Goal: Task Accomplishment & Management: Use online tool/utility

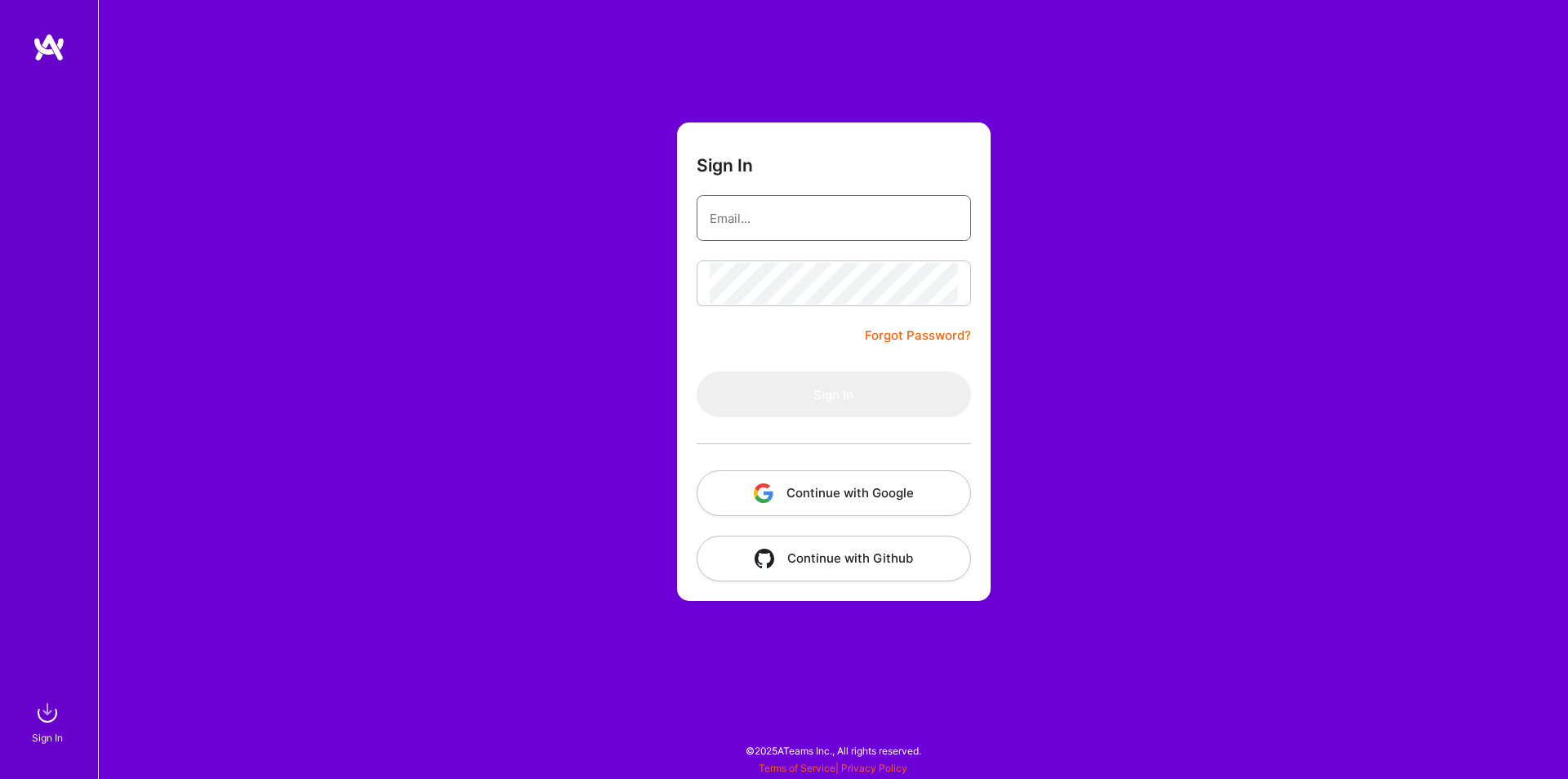
click at [930, 217] on input "email" at bounding box center [833, 218] width 248 height 42
type input "[PERSON_NAME][EMAIL_ADDRESS][PERSON_NAME][PERSON_NAME][DOMAIN_NAME]"
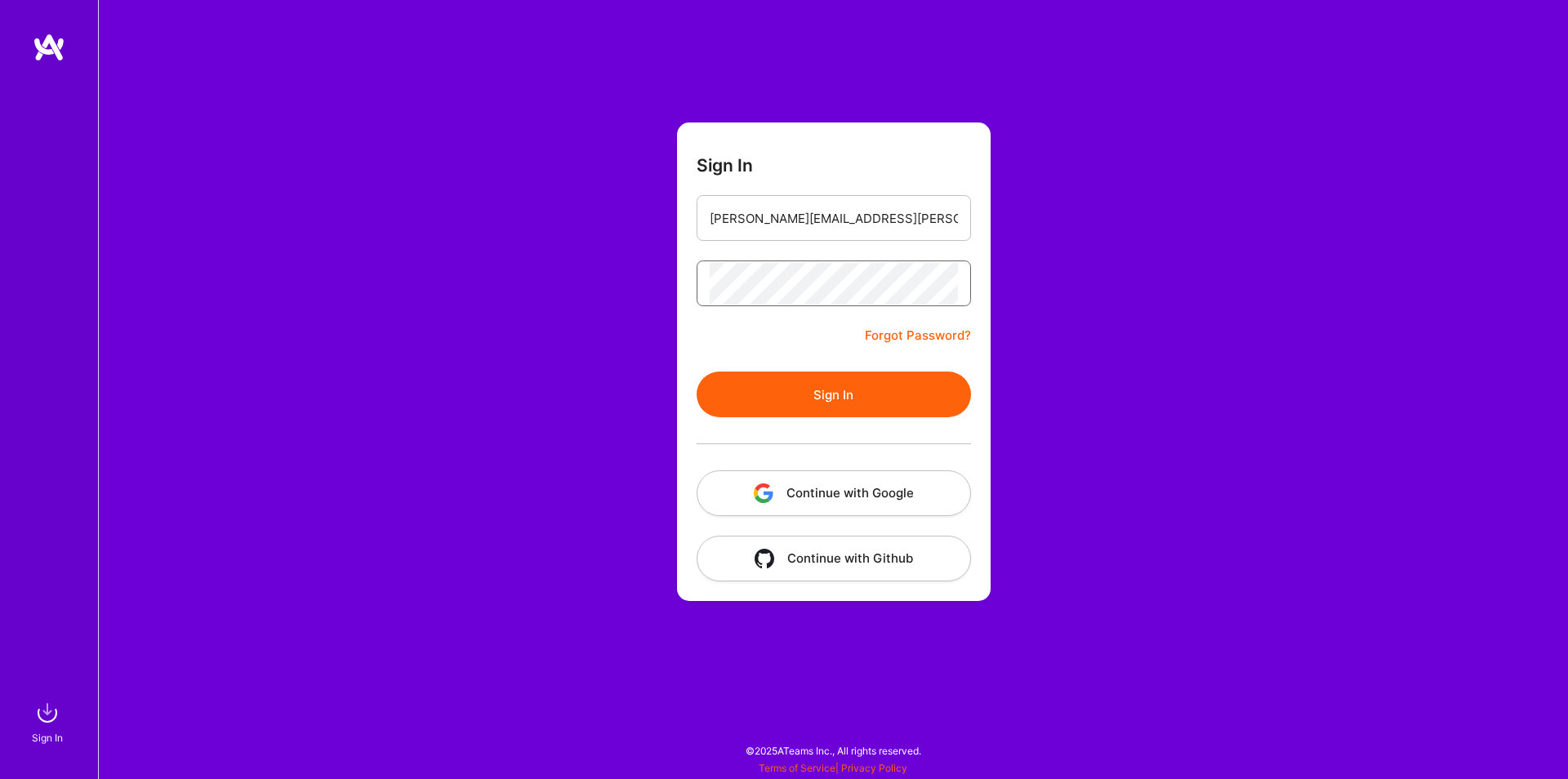
click at [697, 372] on button "Sign In" at bounding box center [833, 394] width 274 height 46
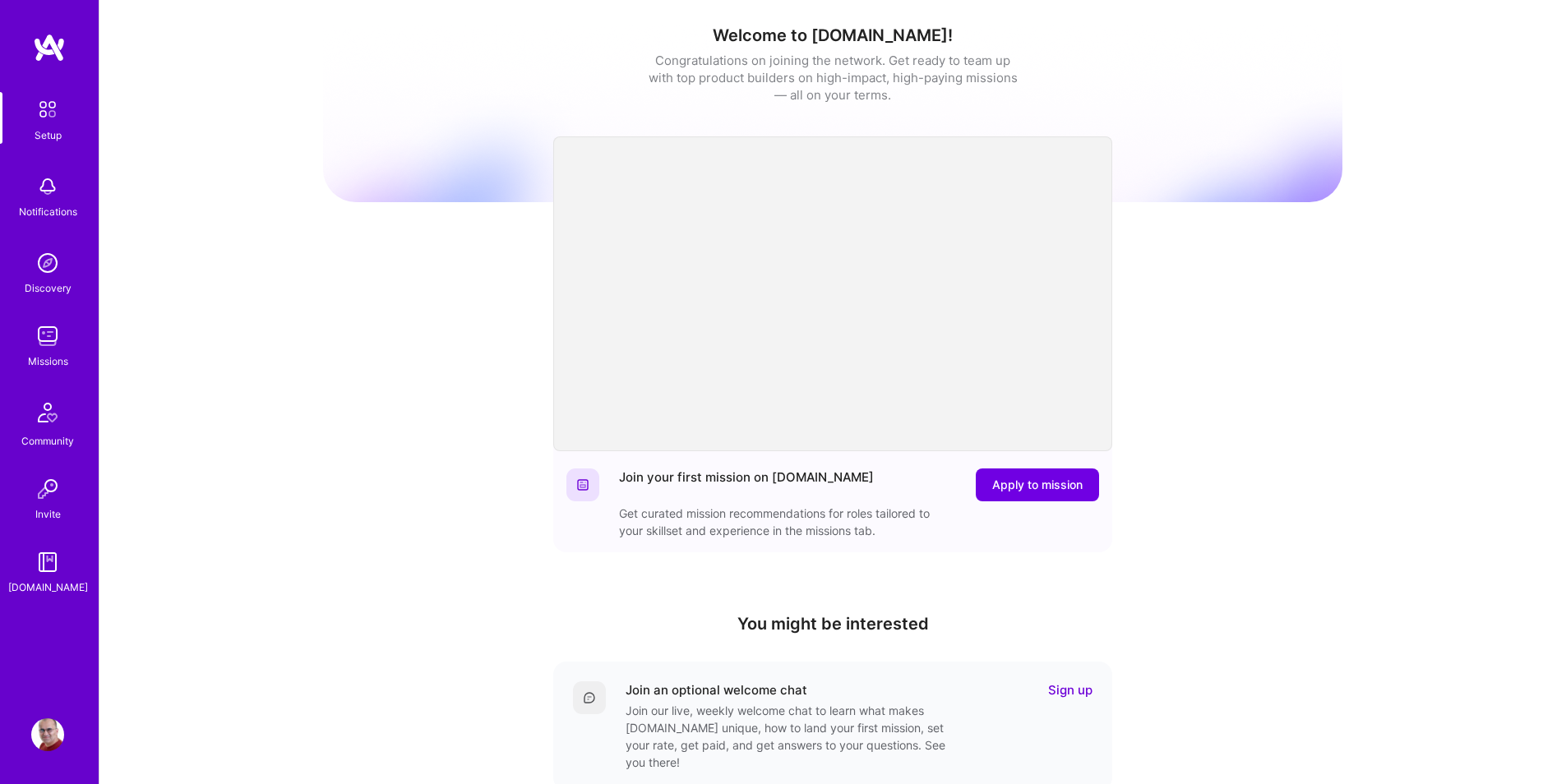
click at [53, 346] on img at bounding box center [48, 336] width 33 height 33
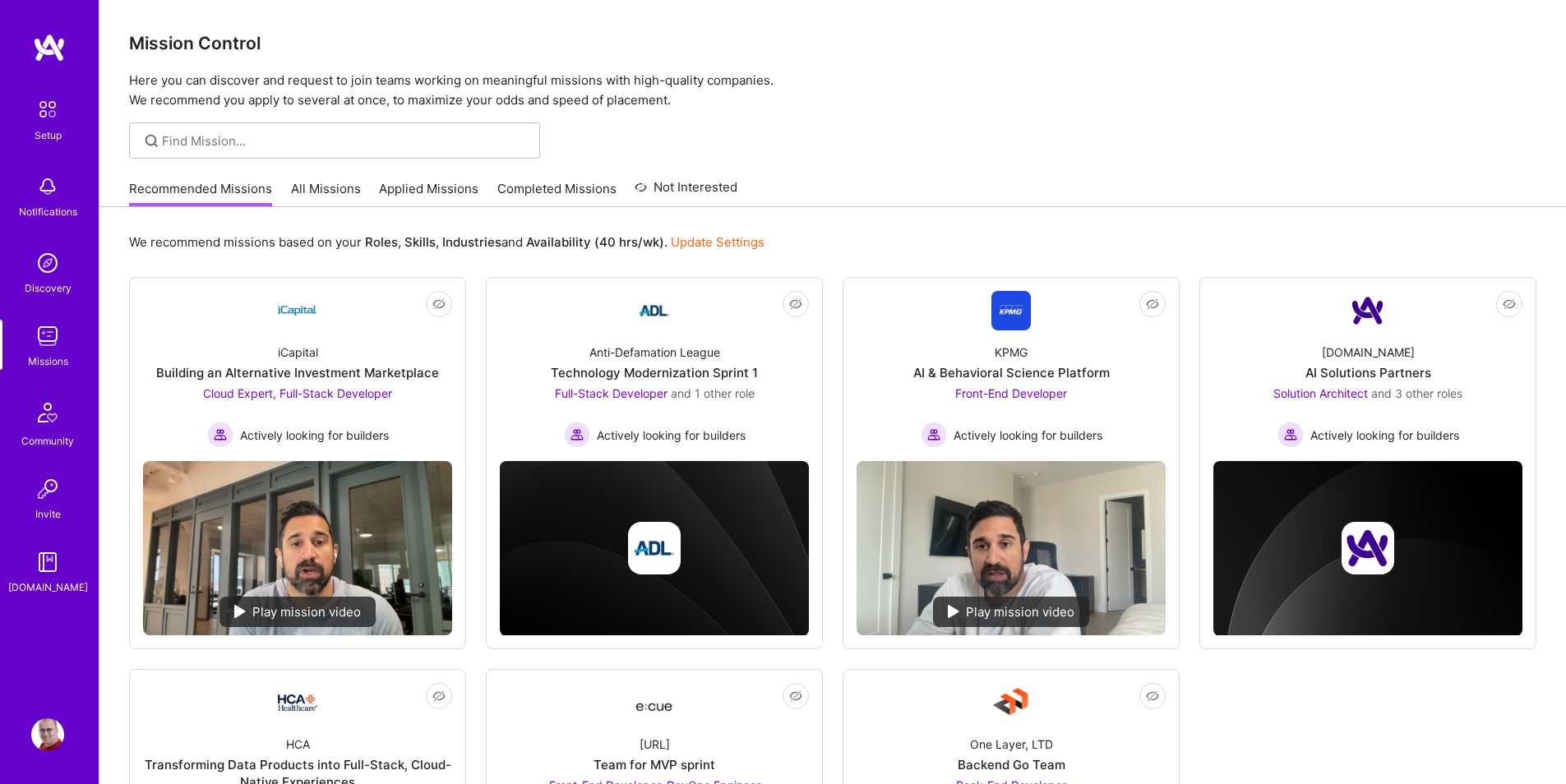
click at [353, 193] on link "All Missions" at bounding box center [326, 193] width 70 height 27
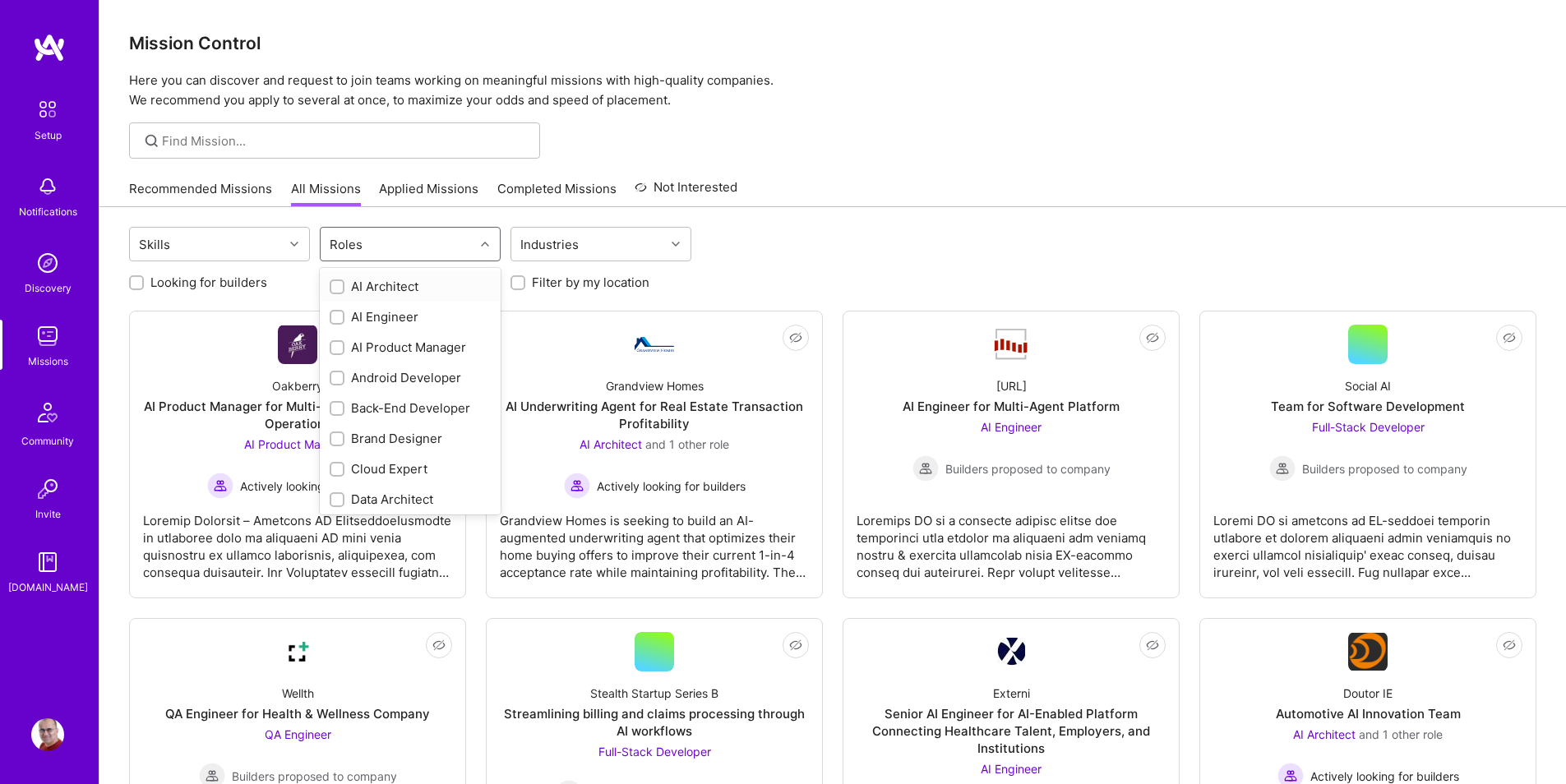
click at [419, 248] on div "Roles" at bounding box center [397, 244] width 153 height 33
click at [389, 410] on div "Back-End Developer" at bounding box center [410, 408] width 161 height 18
checkbox input "true"
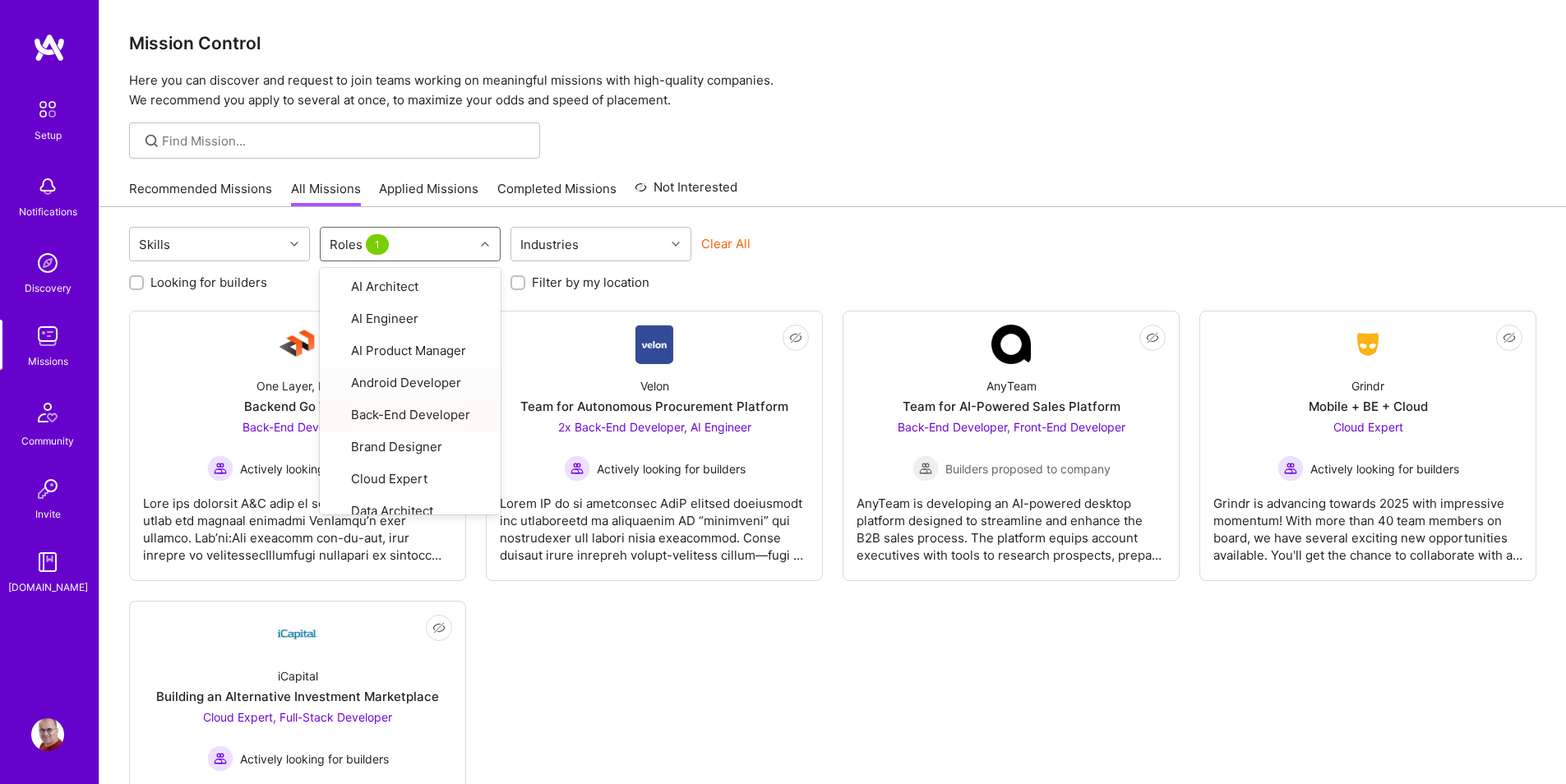
click at [230, 282] on label "Looking for builders" at bounding box center [209, 282] width 117 height 18
click at [144, 282] on input "Looking for builders" at bounding box center [138, 283] width 11 height 11
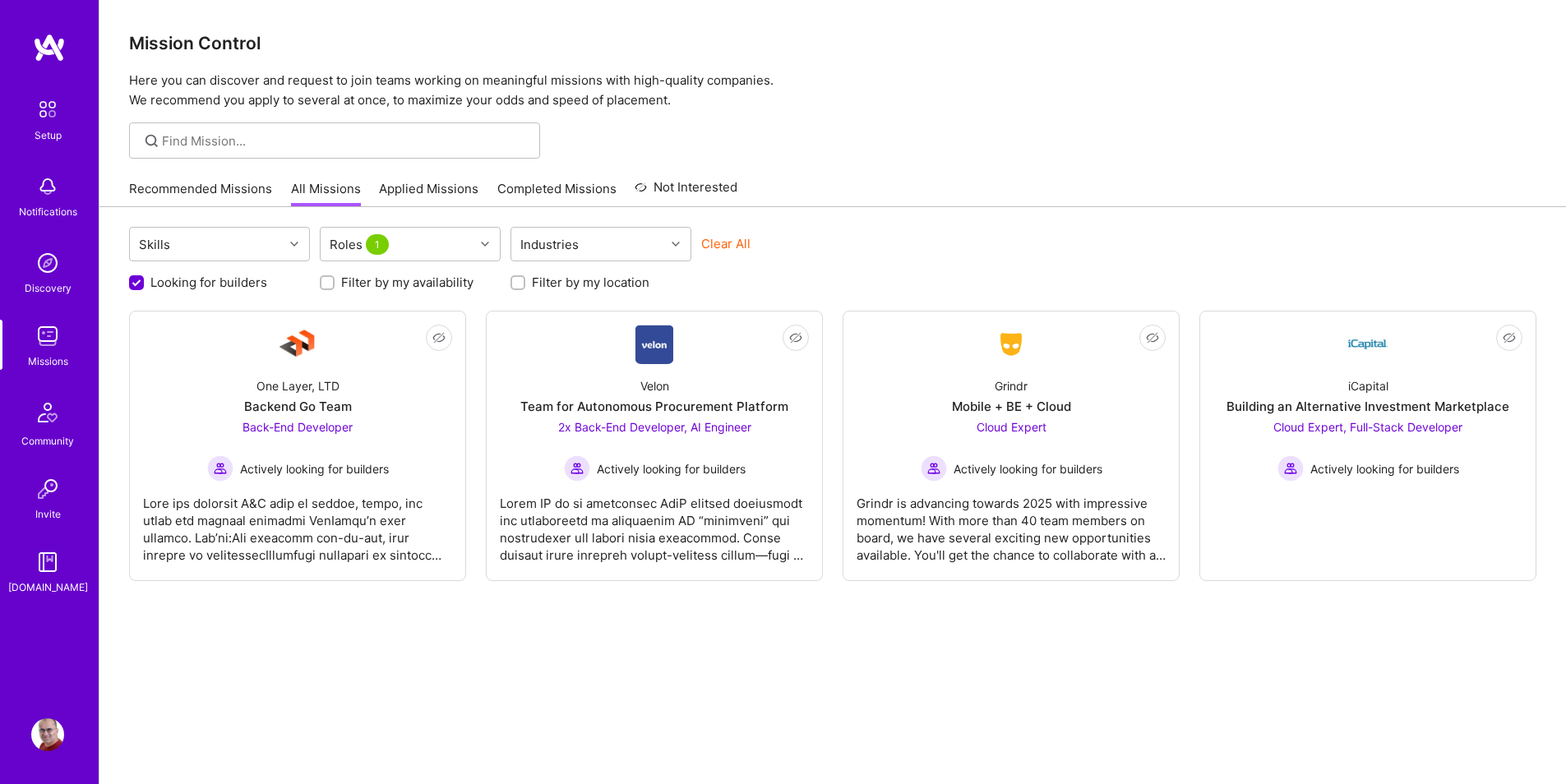
click at [165, 286] on label "Looking for builders" at bounding box center [209, 282] width 117 height 18
click at [145, 286] on input "Looking for builders" at bounding box center [138, 283] width 15 height 15
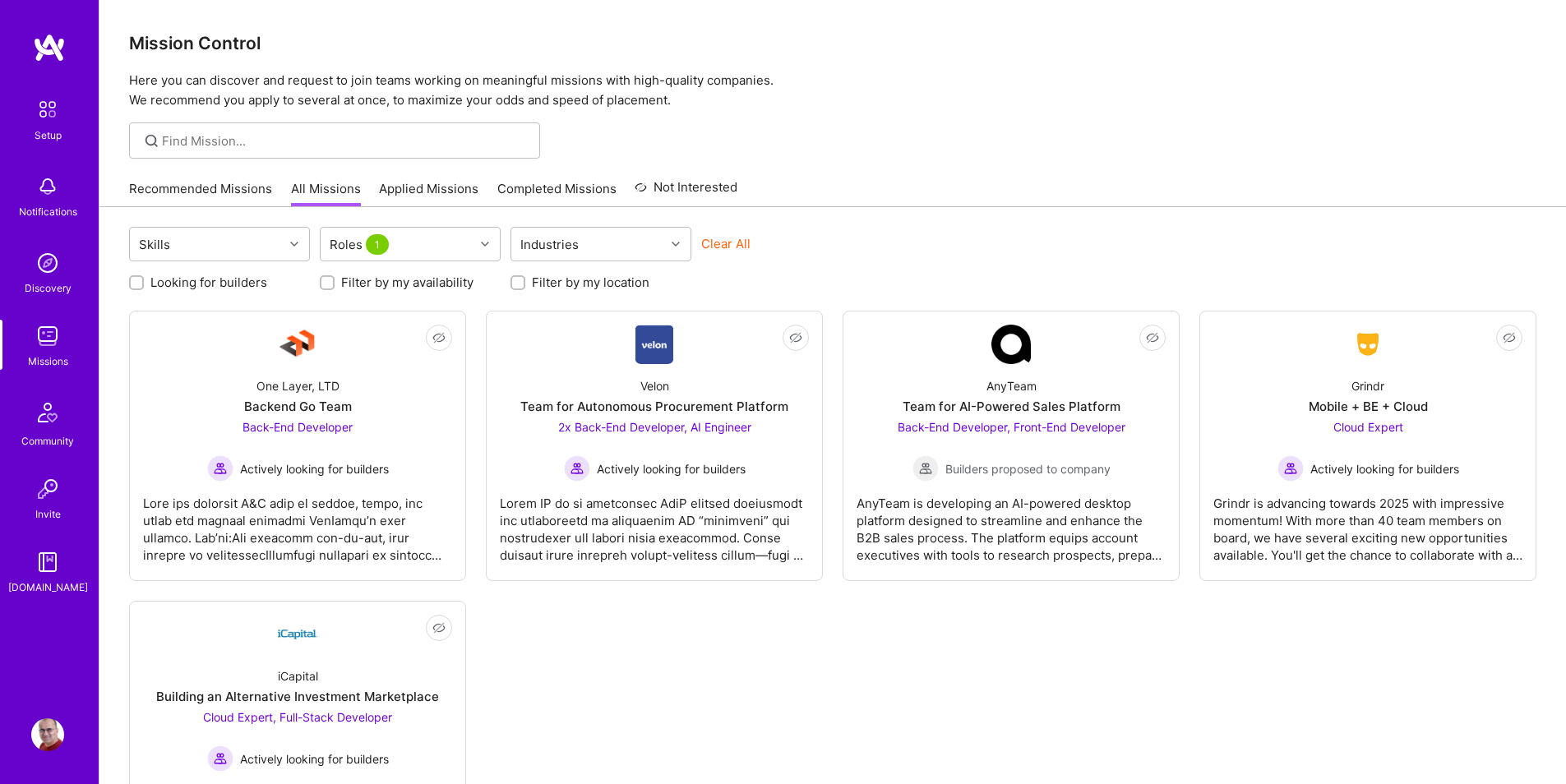
click at [165, 286] on label "Looking for builders" at bounding box center [209, 282] width 117 height 18
click at [144, 286] on input "Looking for builders" at bounding box center [138, 283] width 11 height 11
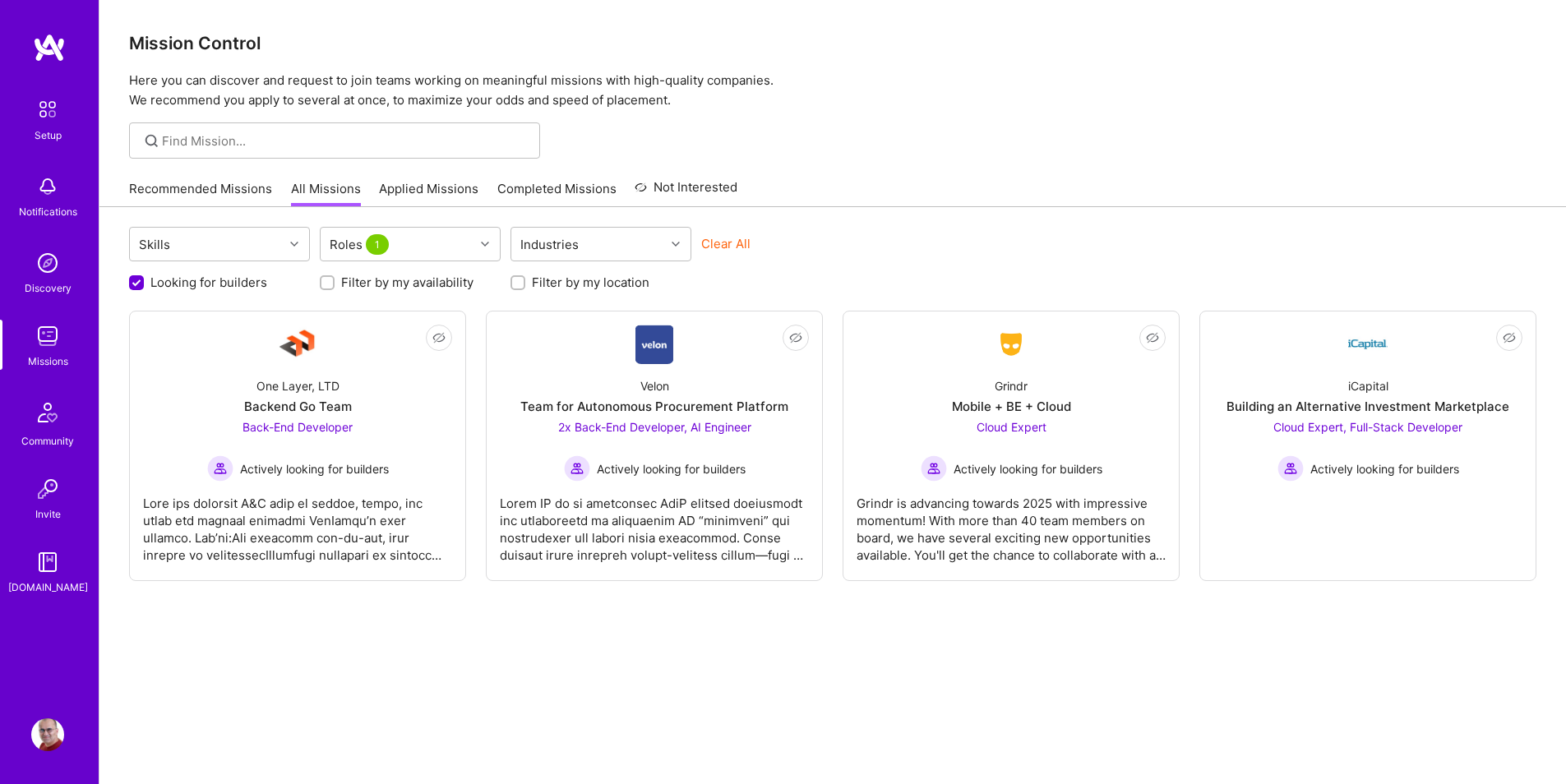
click at [165, 286] on label "Looking for builders" at bounding box center [209, 282] width 117 height 18
click at [145, 286] on input "Looking for builders" at bounding box center [138, 283] width 15 height 15
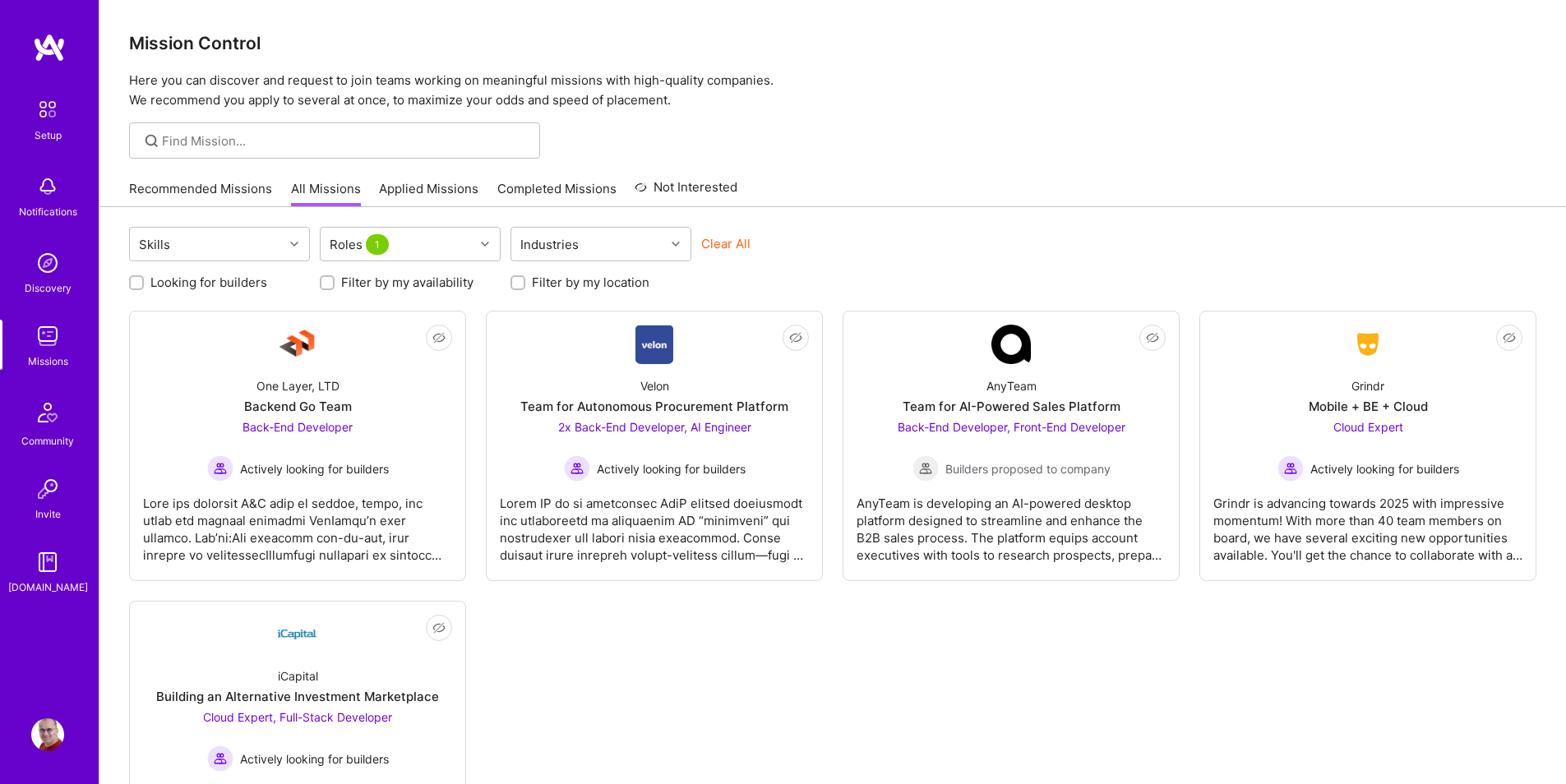
click at [165, 286] on label "Looking for builders" at bounding box center [209, 282] width 117 height 18
click at [144, 286] on input "Looking for builders" at bounding box center [138, 283] width 11 height 11
checkbox input "true"
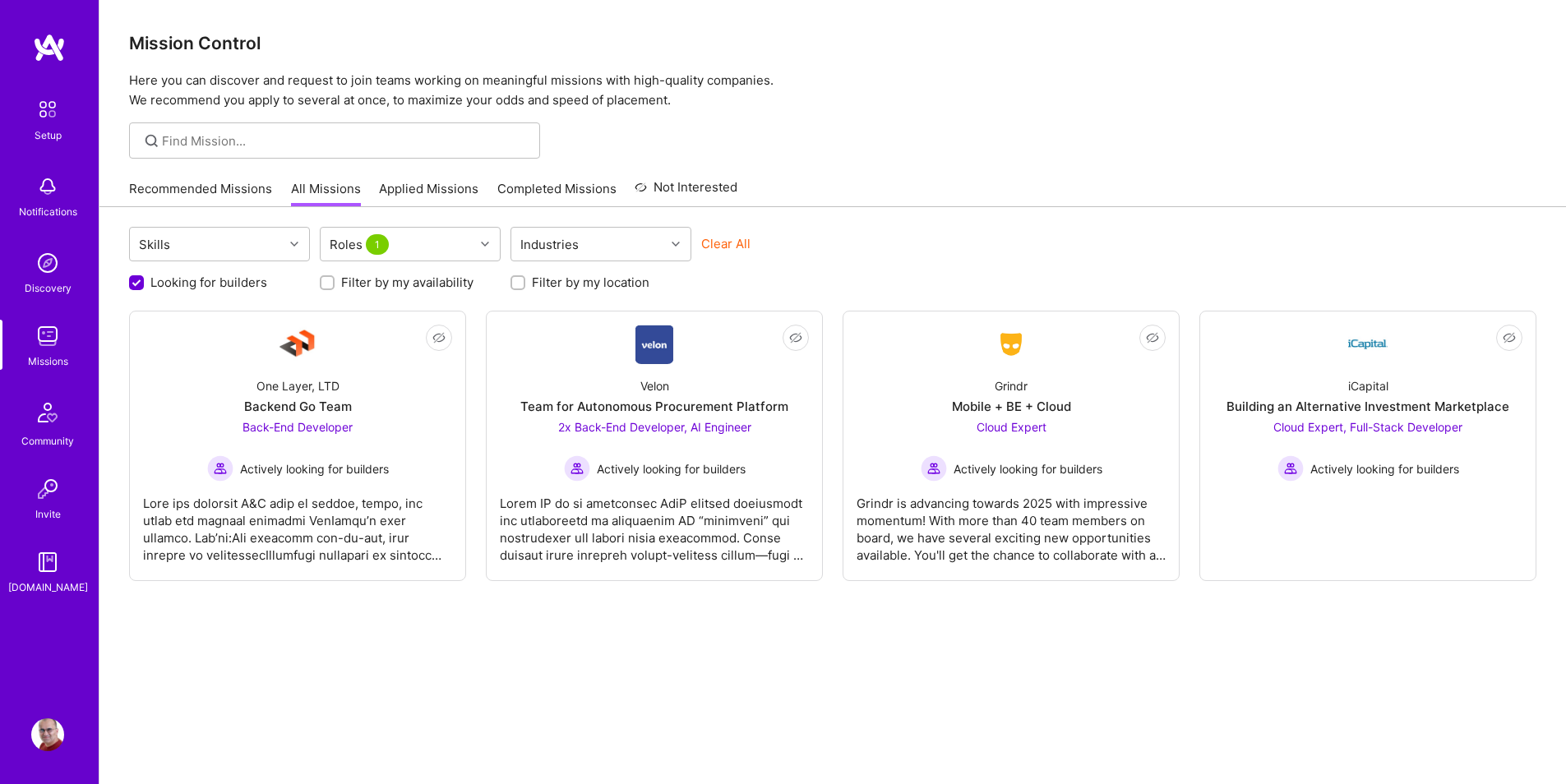
click at [1015, 25] on div "Mission Control Here you can discover and request to join teams working on mean…" at bounding box center [833, 55] width 1467 height 110
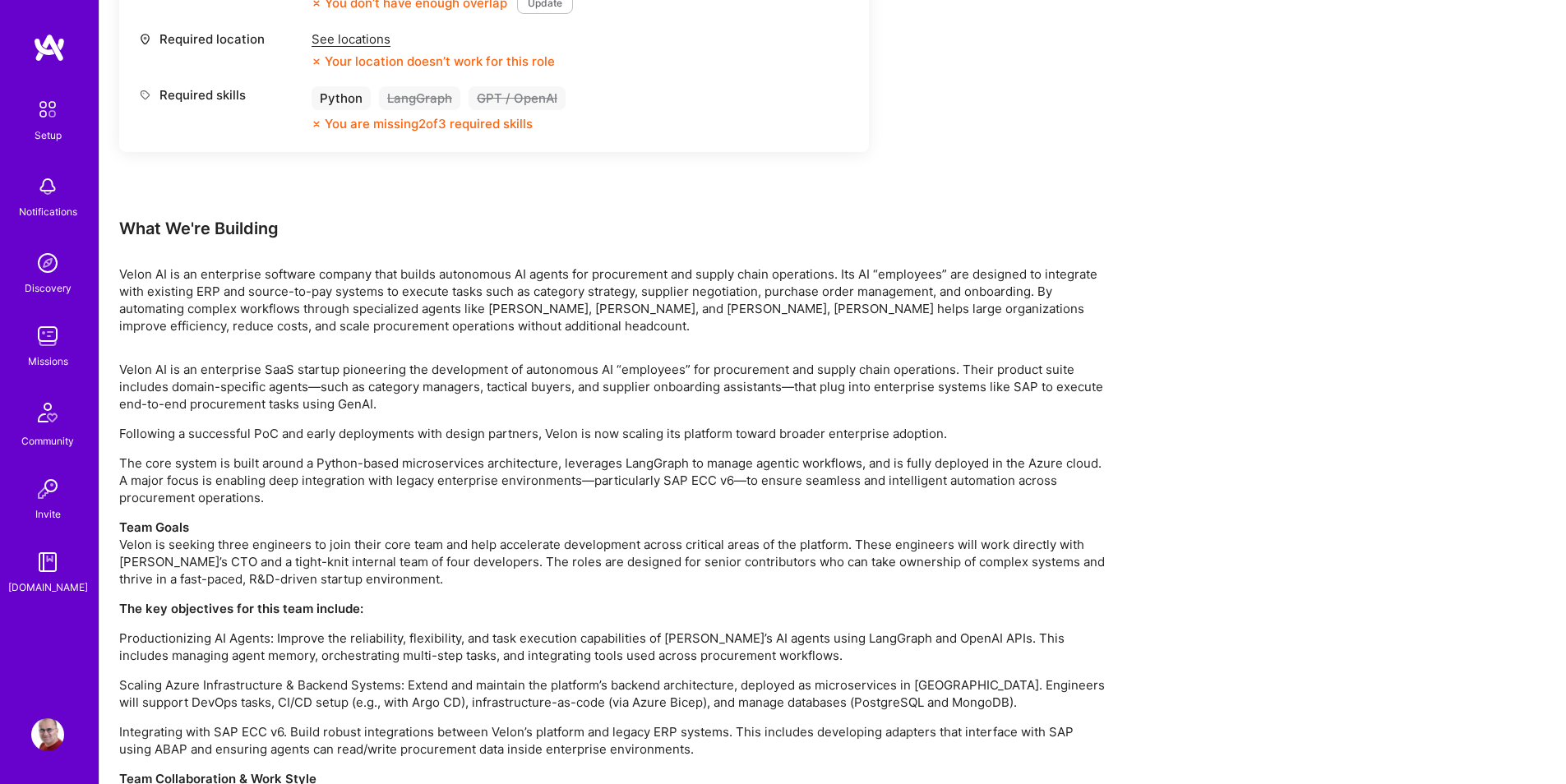
scroll to position [2007, 0]
